Goal: Transaction & Acquisition: Purchase product/service

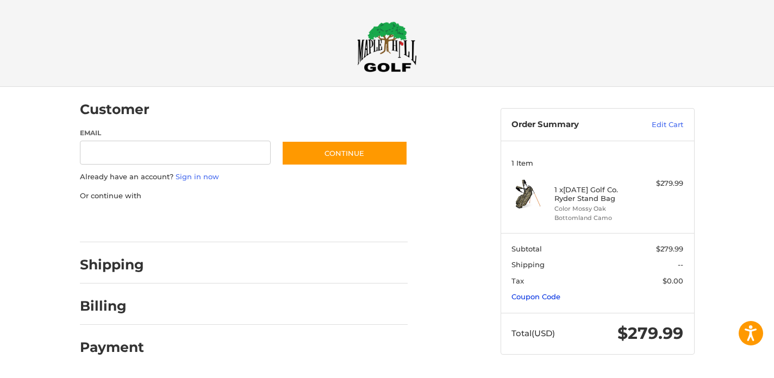
click at [546, 295] on link "Coupon Code" at bounding box center [536, 296] width 49 height 9
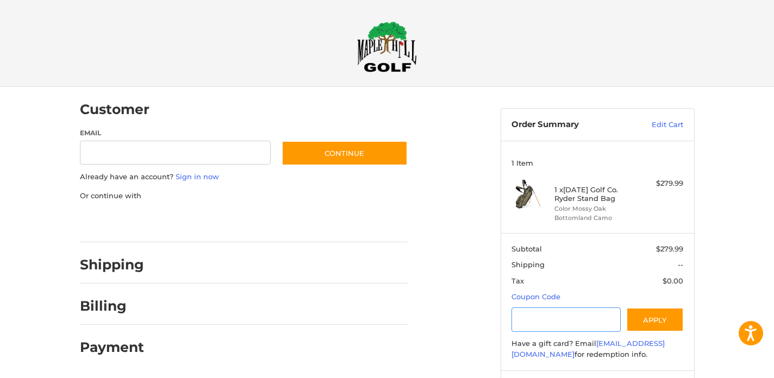
click at [547, 327] on input "Gift Certificate or Coupon Code" at bounding box center [566, 320] width 109 height 24
type input "********"
click at [653, 311] on button "Apply" at bounding box center [655, 320] width 58 height 24
